Goal: Task Accomplishment & Management: Use online tool/utility

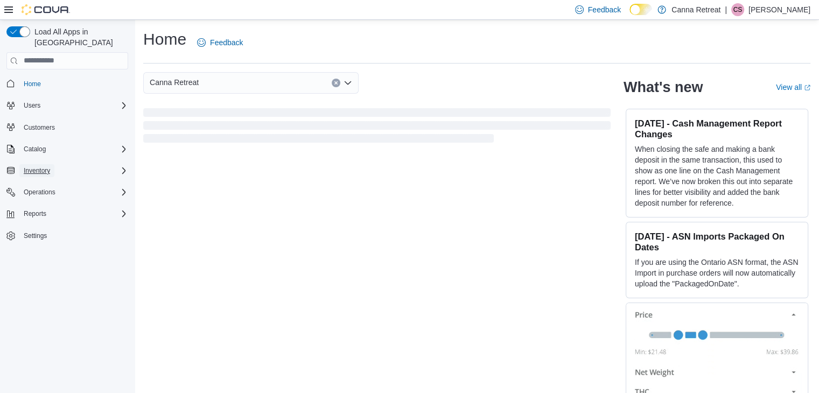
click at [54, 164] on button "Inventory" at bounding box center [36, 170] width 35 height 13
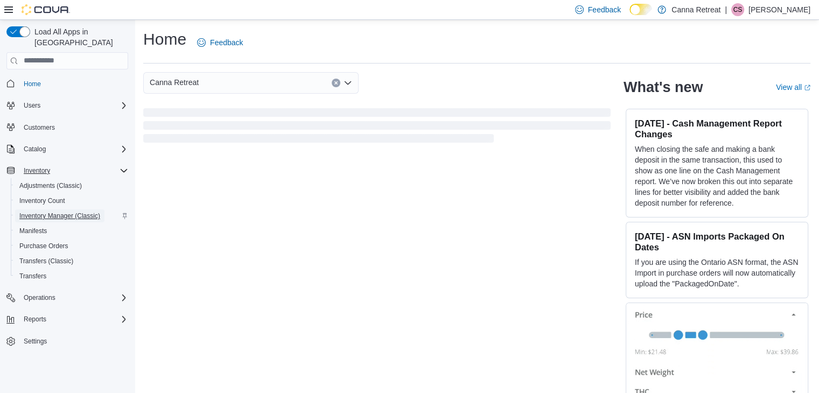
click at [65, 212] on span "Inventory Manager (Classic)" at bounding box center [59, 216] width 81 height 9
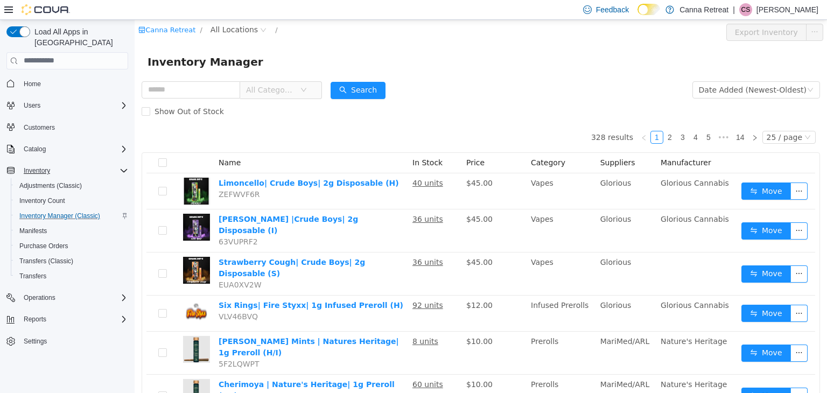
click at [273, 162] on th "Name" at bounding box center [311, 162] width 194 height 20
click at [194, 97] on input "text" at bounding box center [191, 89] width 99 height 17
click at [237, 70] on span "Inventory Manager" at bounding box center [209, 61] width 122 height 17
click at [203, 90] on input "text" at bounding box center [191, 89] width 99 height 17
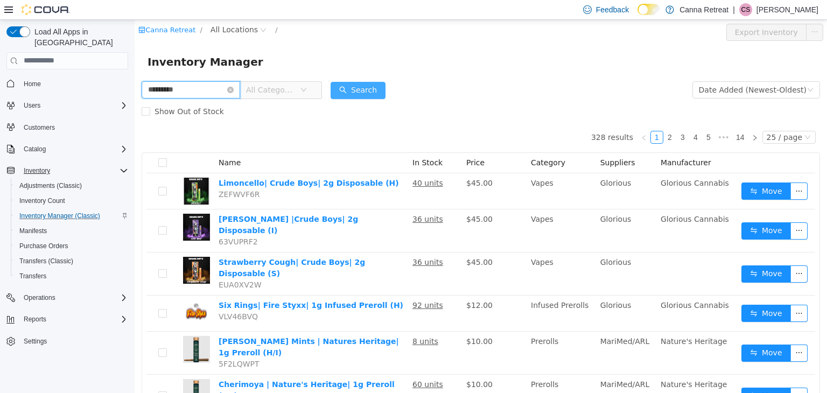
type input "*********"
click at [375, 87] on button "Search" at bounding box center [358, 89] width 55 height 17
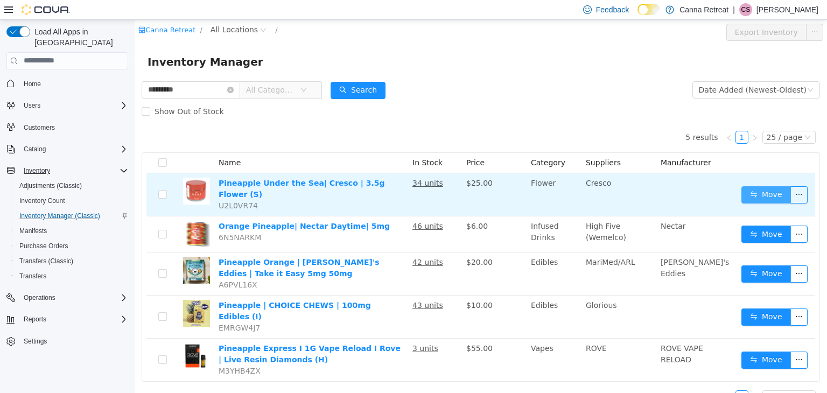
click at [753, 190] on button "Move" at bounding box center [767, 194] width 50 height 17
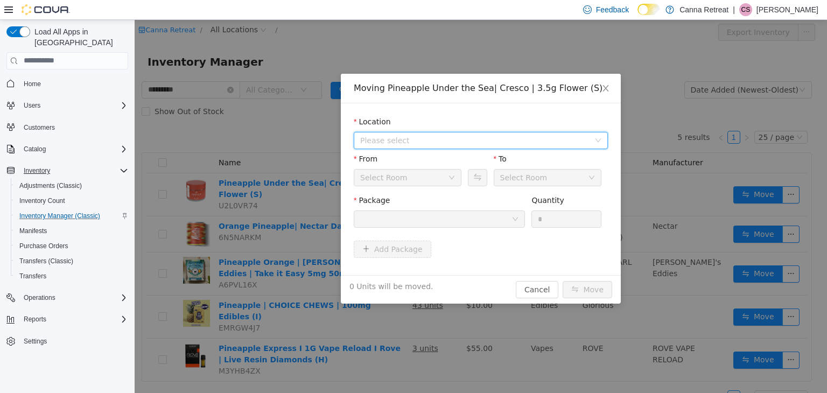
click at [412, 140] on span "Please select" at bounding box center [474, 140] width 229 height 11
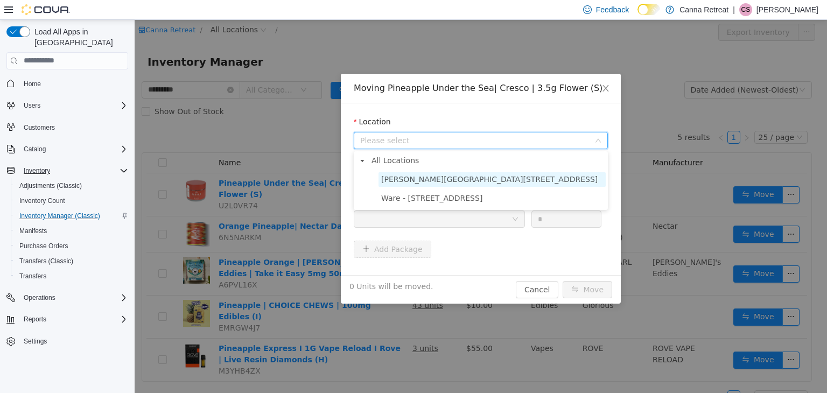
click at [450, 180] on span "[PERSON_NAME][GEOGRAPHIC_DATA][STREET_ADDRESS]" at bounding box center [489, 179] width 217 height 9
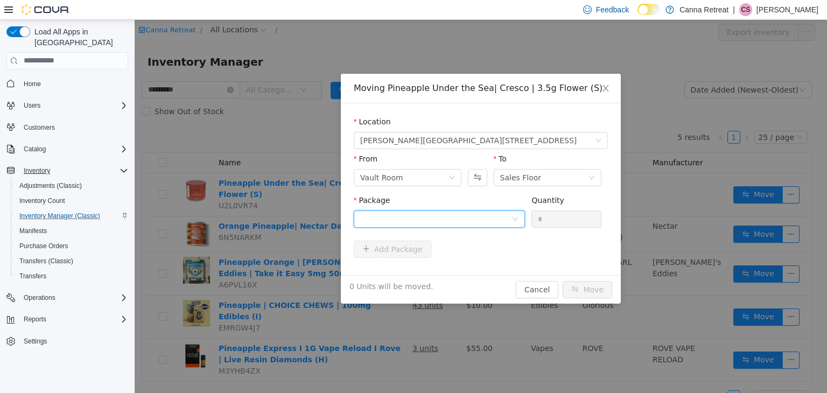
click at [454, 217] on div at bounding box center [435, 219] width 151 height 16
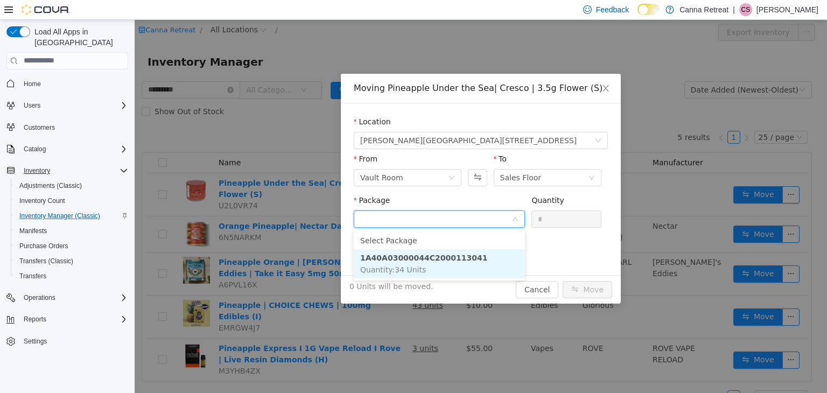
click at [450, 255] on strong "1A40A03000044C2000113041" at bounding box center [424, 257] width 128 height 9
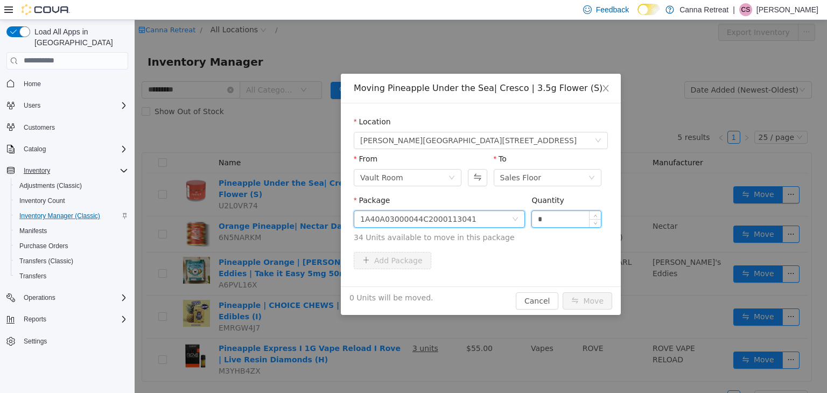
click at [550, 213] on input "*" at bounding box center [566, 219] width 69 height 16
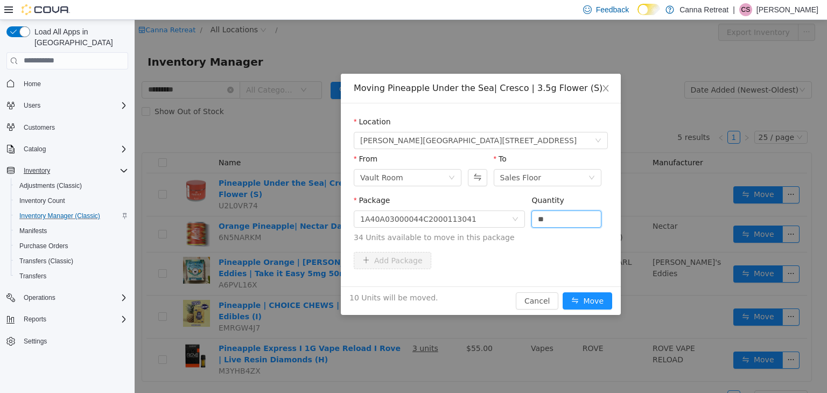
type input "**"
click at [582, 289] on div "10 Units will be moved. Cancel Move" at bounding box center [481, 300] width 280 height 29
click at [586, 303] on button "Move" at bounding box center [588, 300] width 50 height 17
